Goal: Task Accomplishment & Management: Manage account settings

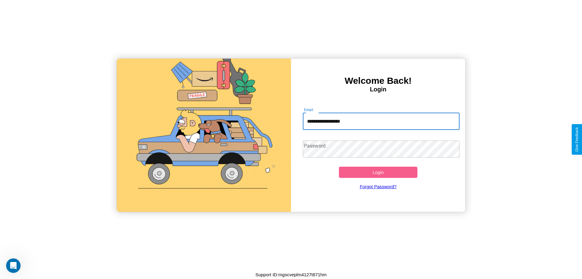
type input "**********"
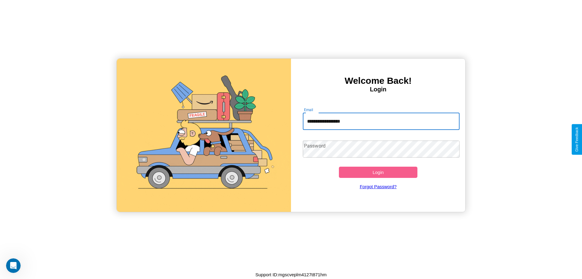
click at [378, 172] on button "Login" at bounding box center [378, 172] width 79 height 11
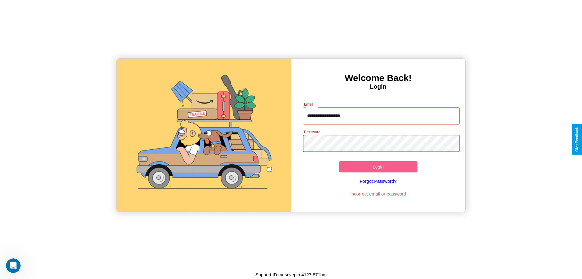
click at [378, 167] on button "Login" at bounding box center [378, 166] width 79 height 11
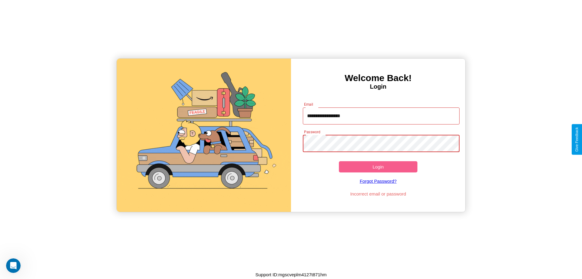
click at [378, 167] on button "Login" at bounding box center [378, 166] width 79 height 11
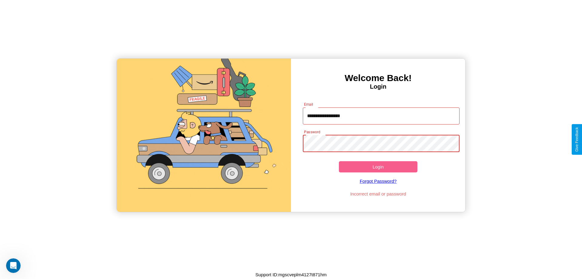
click at [378, 167] on button "Login" at bounding box center [378, 166] width 79 height 11
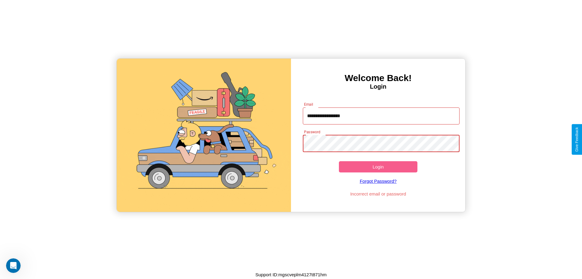
click at [378, 167] on button "Login" at bounding box center [378, 166] width 79 height 11
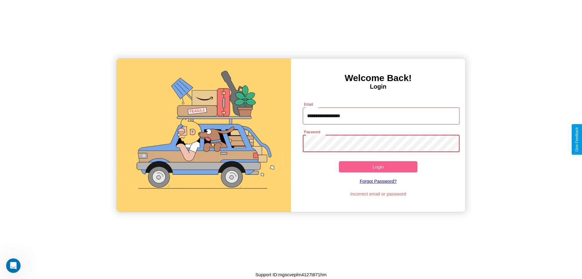
click at [378, 167] on button "Login" at bounding box center [378, 166] width 79 height 11
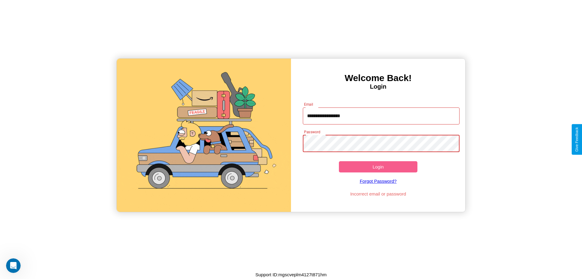
click at [378, 167] on button "Login" at bounding box center [378, 166] width 79 height 11
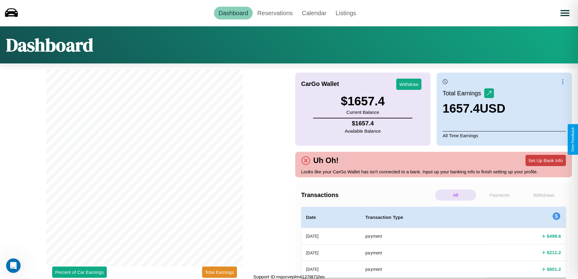
click at [545, 160] on button "Set Up Bank Info" at bounding box center [545, 160] width 40 height 11
